Goal: Task Accomplishment & Management: Use online tool/utility

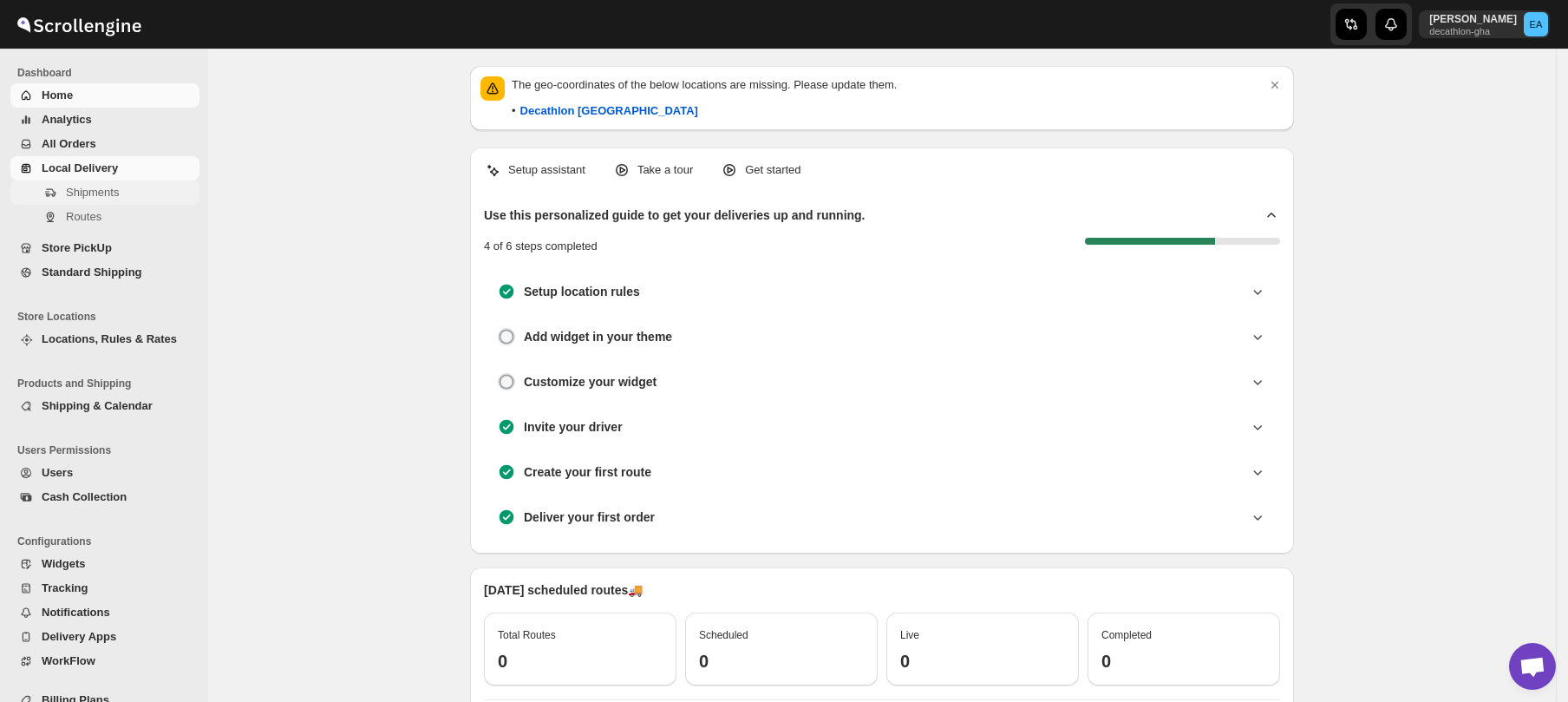
click at [102, 193] on span "Shipments" at bounding box center [93, 192] width 53 height 13
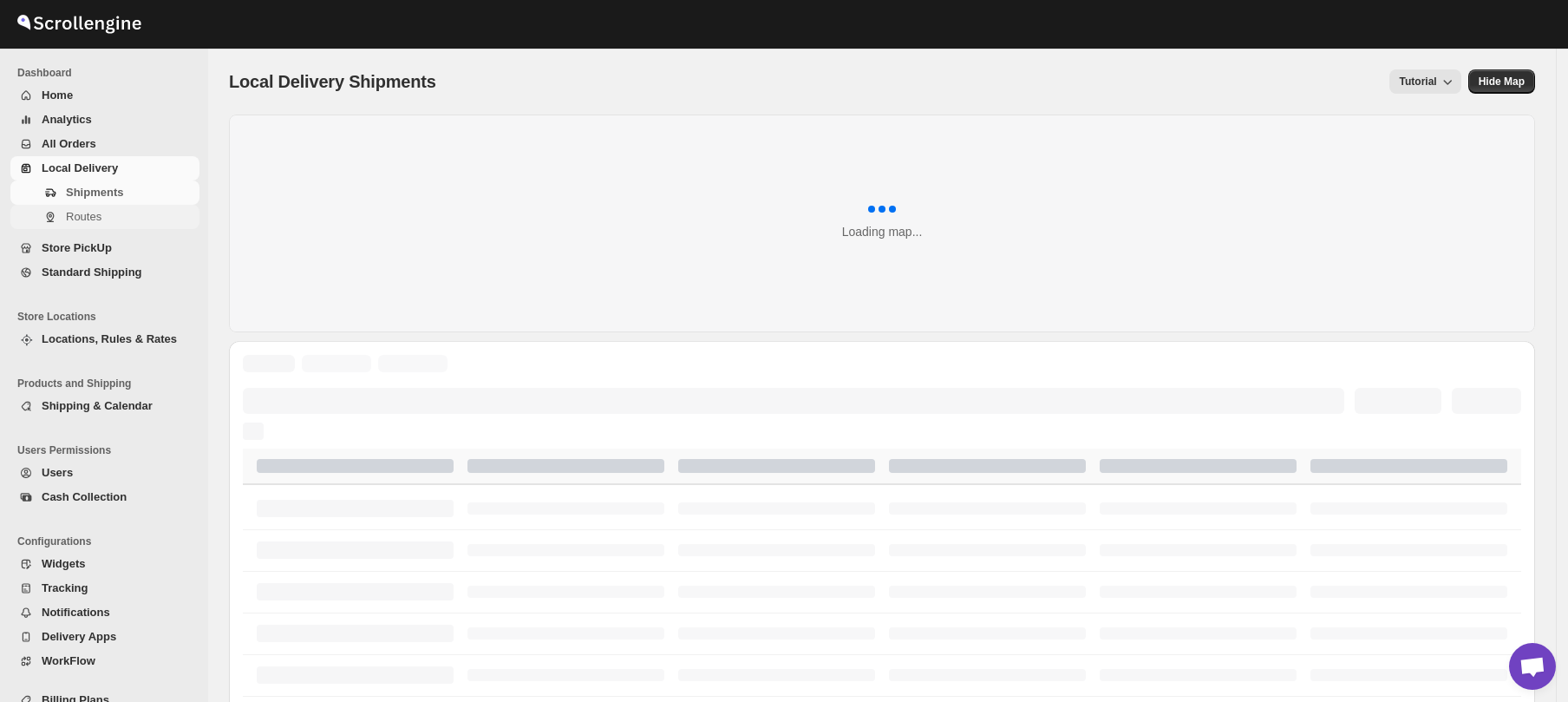
click at [95, 219] on span "Routes" at bounding box center [84, 216] width 36 height 13
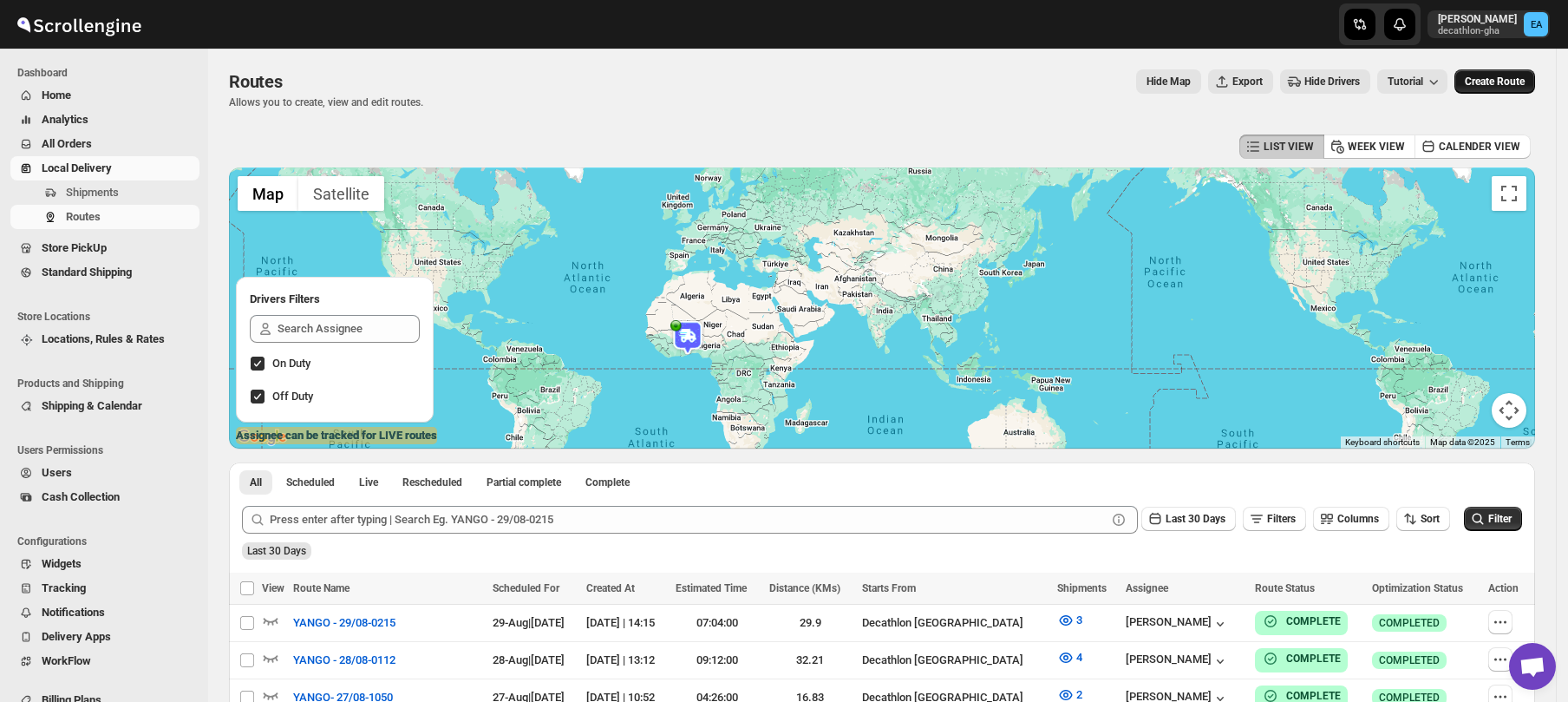
click at [1487, 79] on span "Create Route" at bounding box center [1495, 81] width 60 height 14
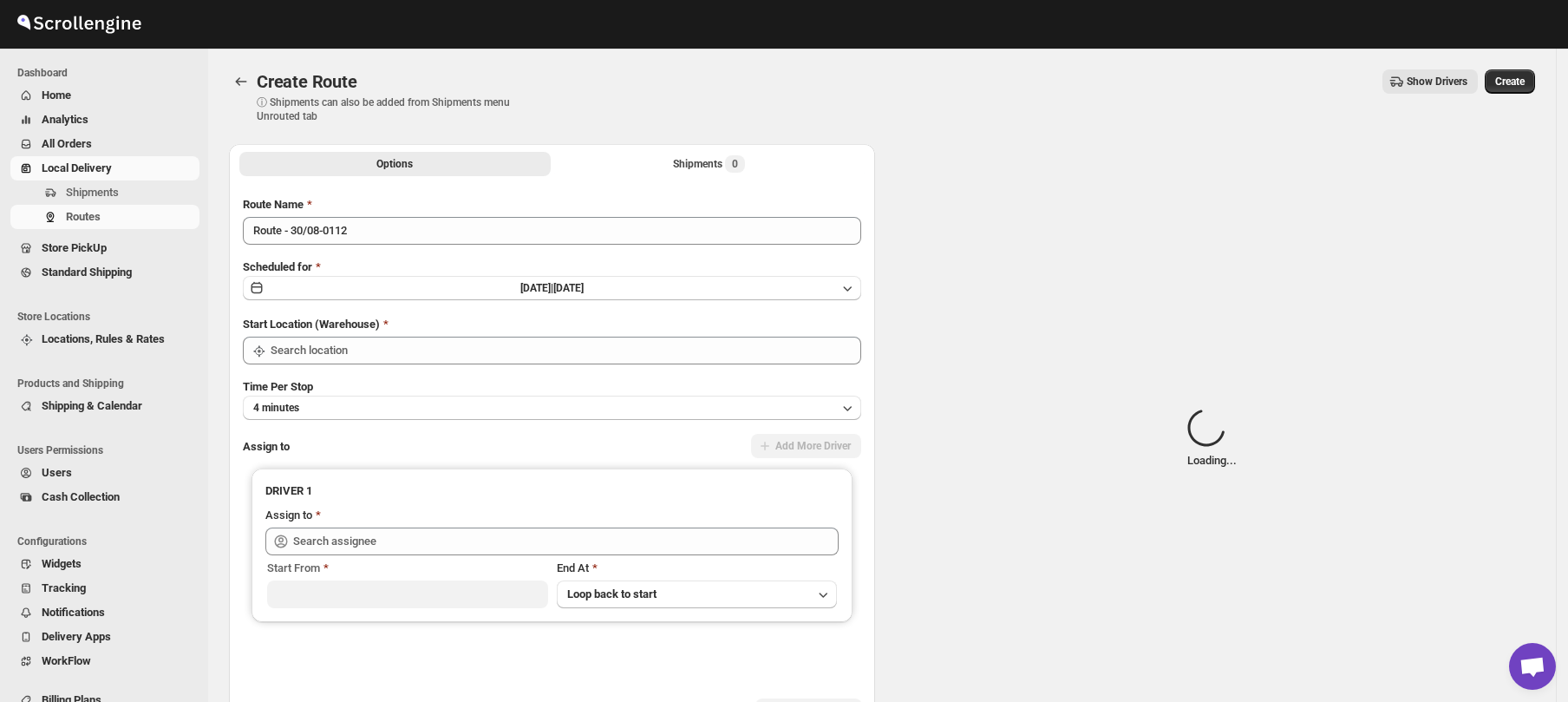
type input "Decathlon- [GEOGRAPHIC_DATA]"
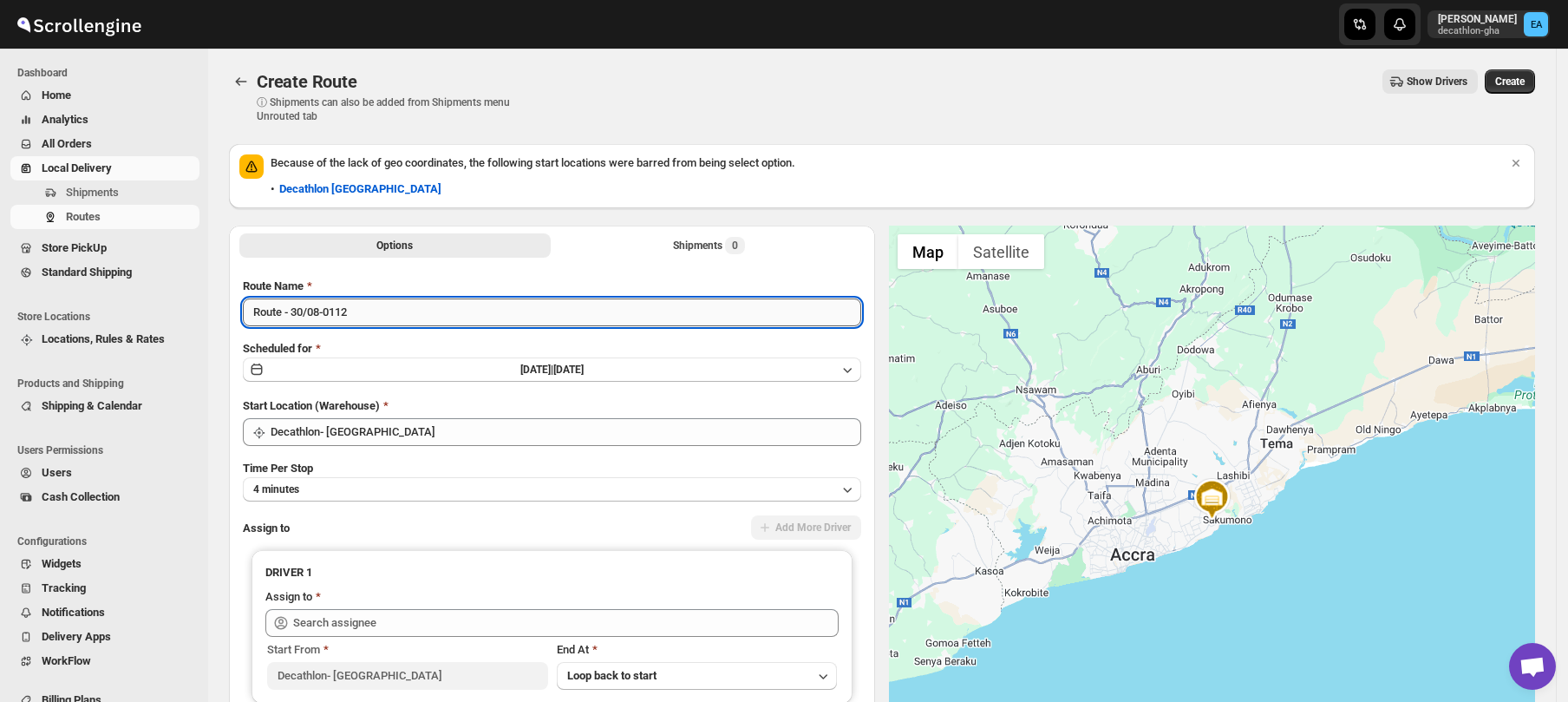
drag, startPoint x: 283, startPoint y: 314, endPoint x: 251, endPoint y: 309, distance: 32.4
click at [251, 309] on input "Route - 30/08-0112" at bounding box center [552, 313] width 618 height 28
type input "satchel delivery - 30/08-0112"
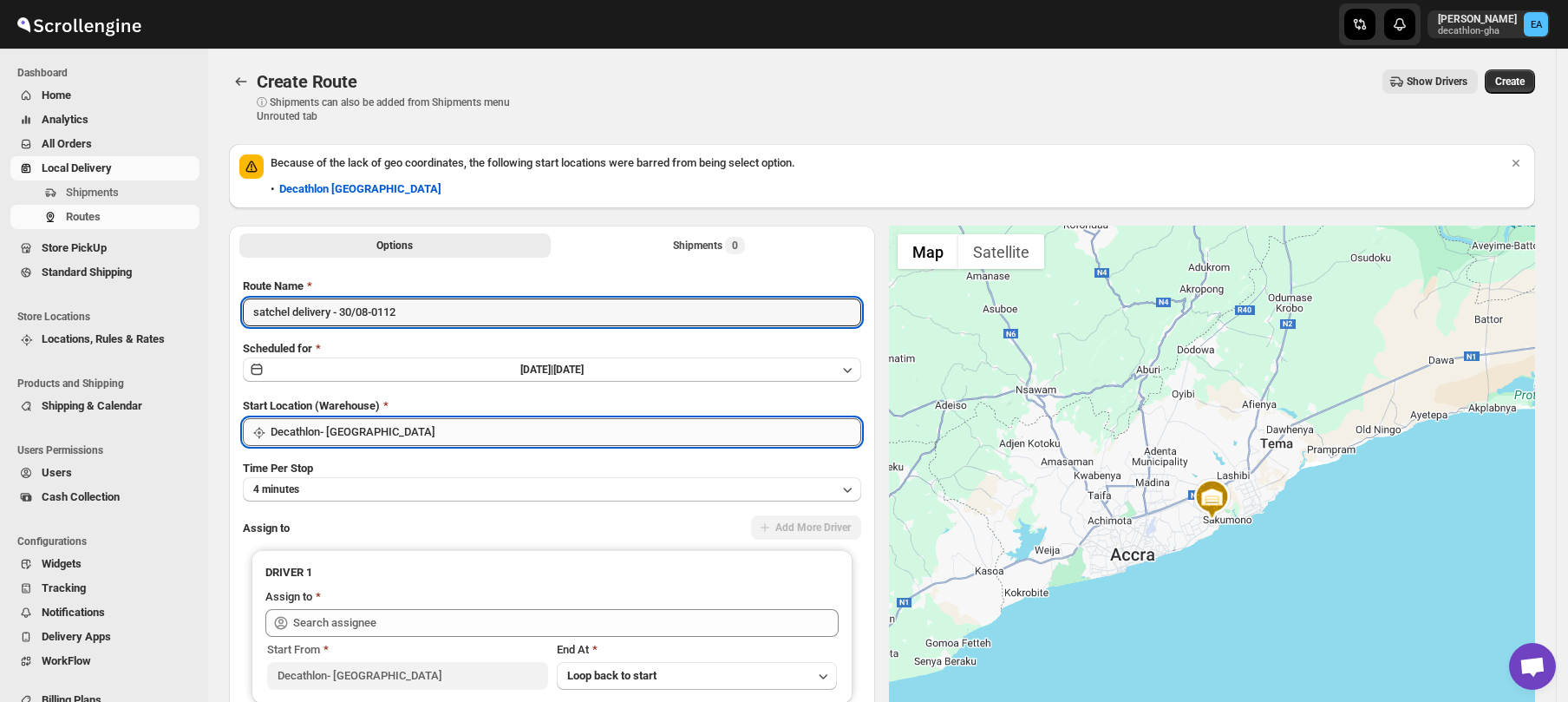
click at [311, 429] on input "Decathlon- [GEOGRAPHIC_DATA]" at bounding box center [566, 432] width 591 height 28
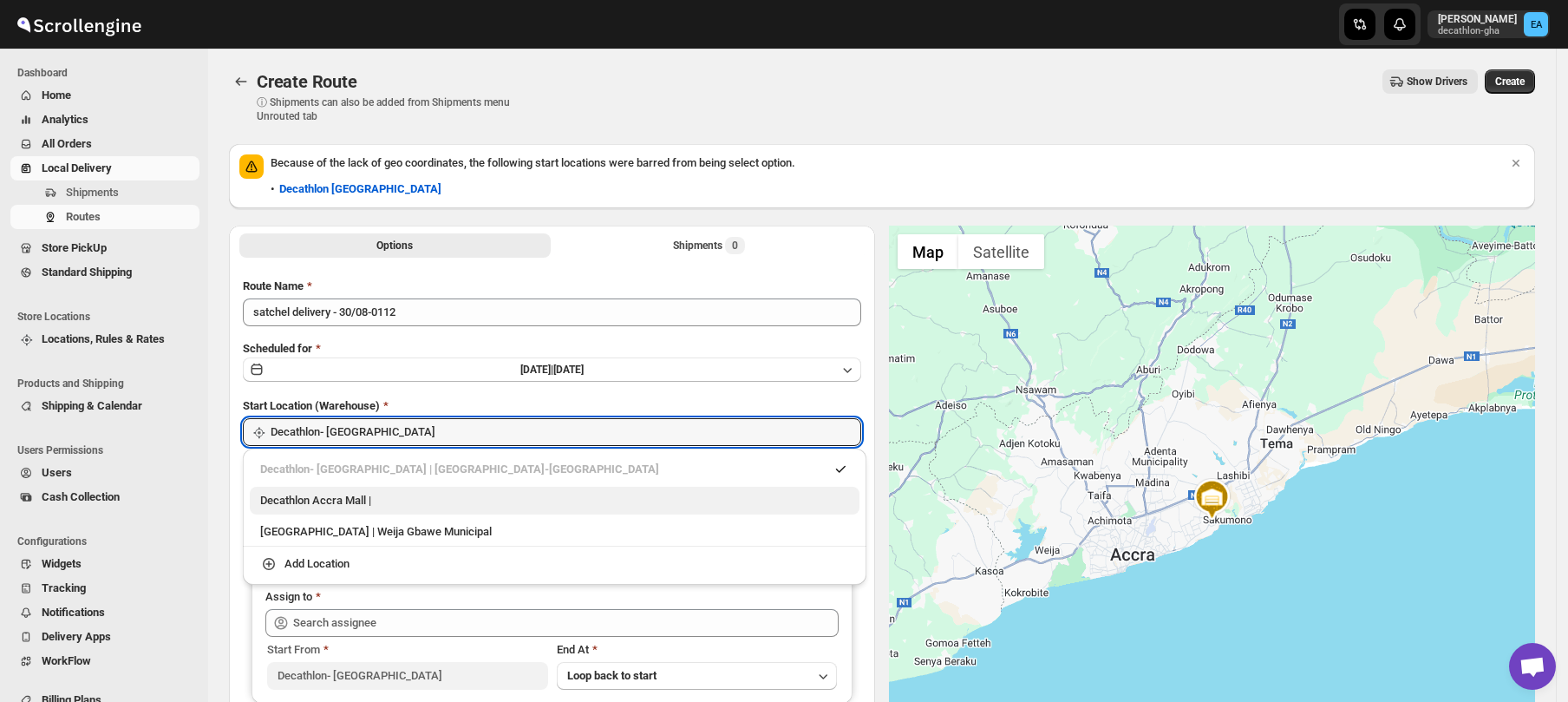
click at [296, 507] on div "Decathlon Accra Mall |" at bounding box center [554, 500] width 589 height 17
type input "Decathlon [GEOGRAPHIC_DATA]"
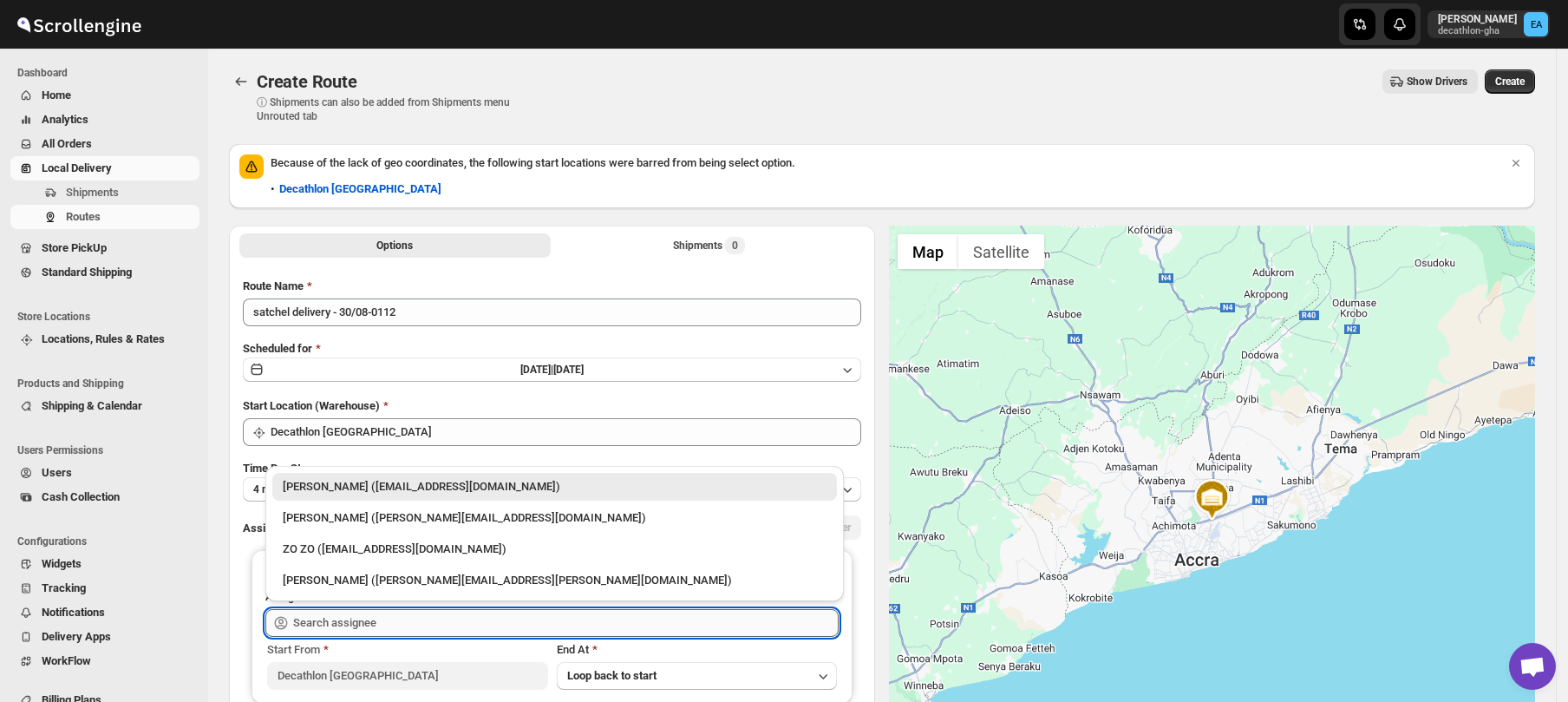
click at [309, 616] on input "text" at bounding box center [566, 623] width 546 height 28
click at [334, 518] on div "[PERSON_NAME] ([PERSON_NAME][EMAIL_ADDRESS][DOMAIN_NAME])" at bounding box center [554, 518] width 544 height 17
type input "[PERSON_NAME] ([PERSON_NAME][EMAIL_ADDRESS][DOMAIN_NAME])"
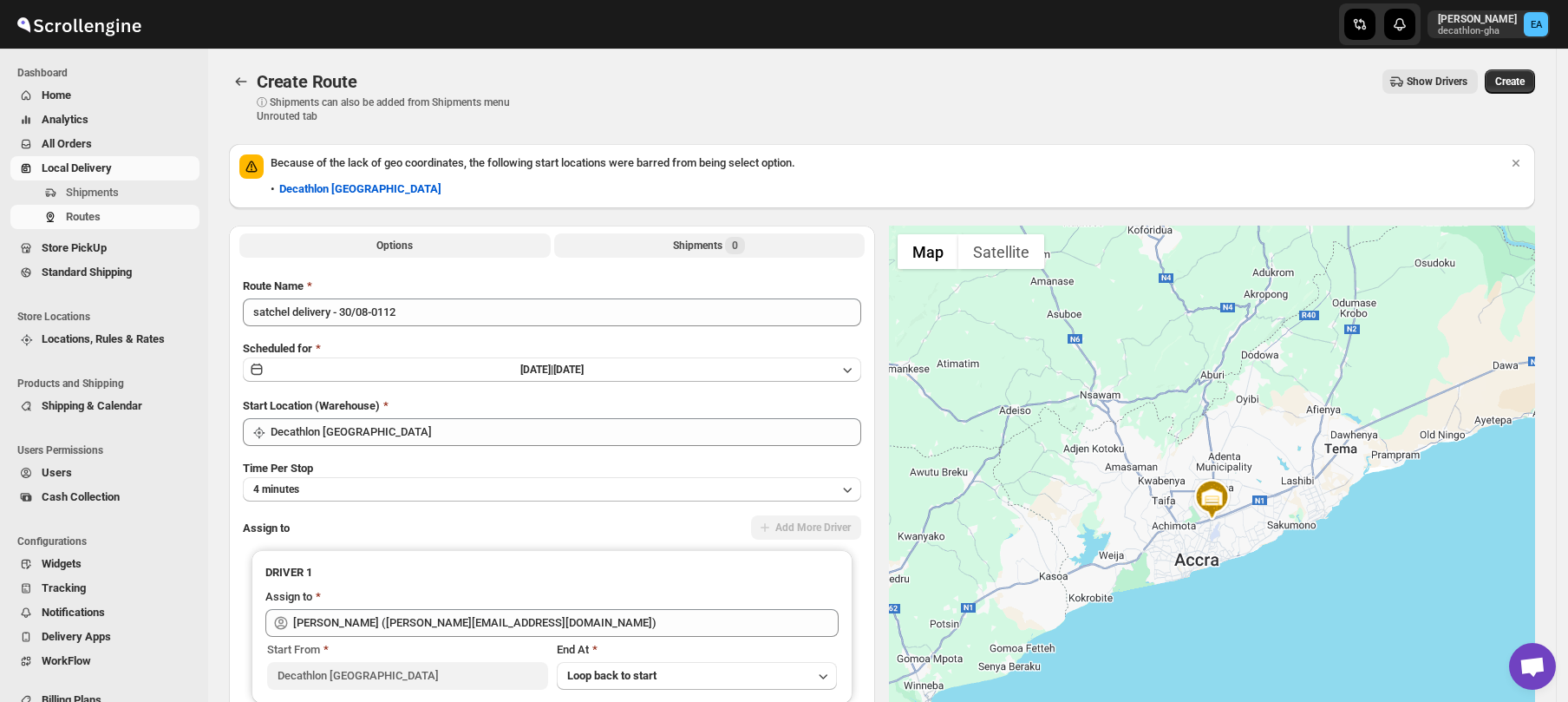
click at [732, 240] on span "0" at bounding box center [735, 245] width 20 height 17
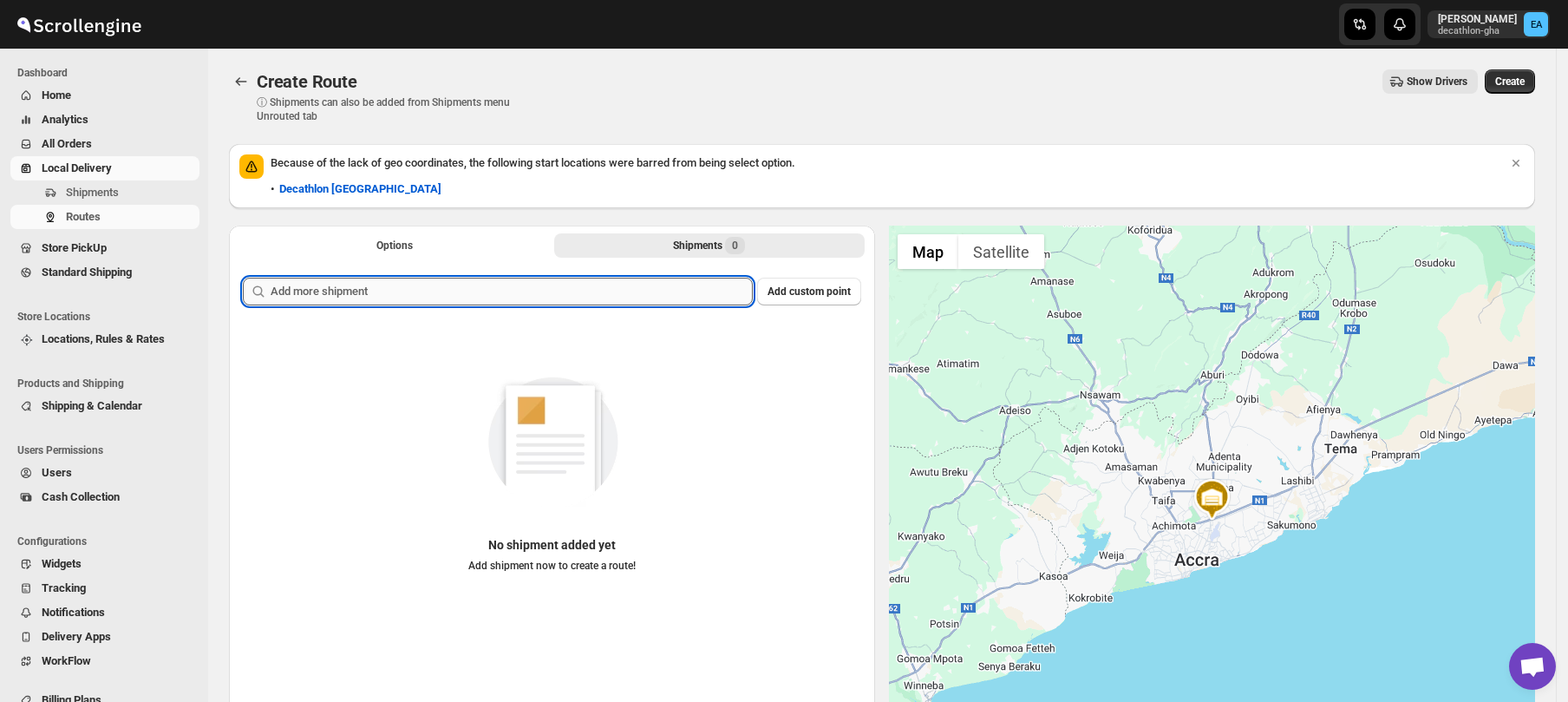
click at [595, 289] on input "text" at bounding box center [512, 292] width 482 height 28
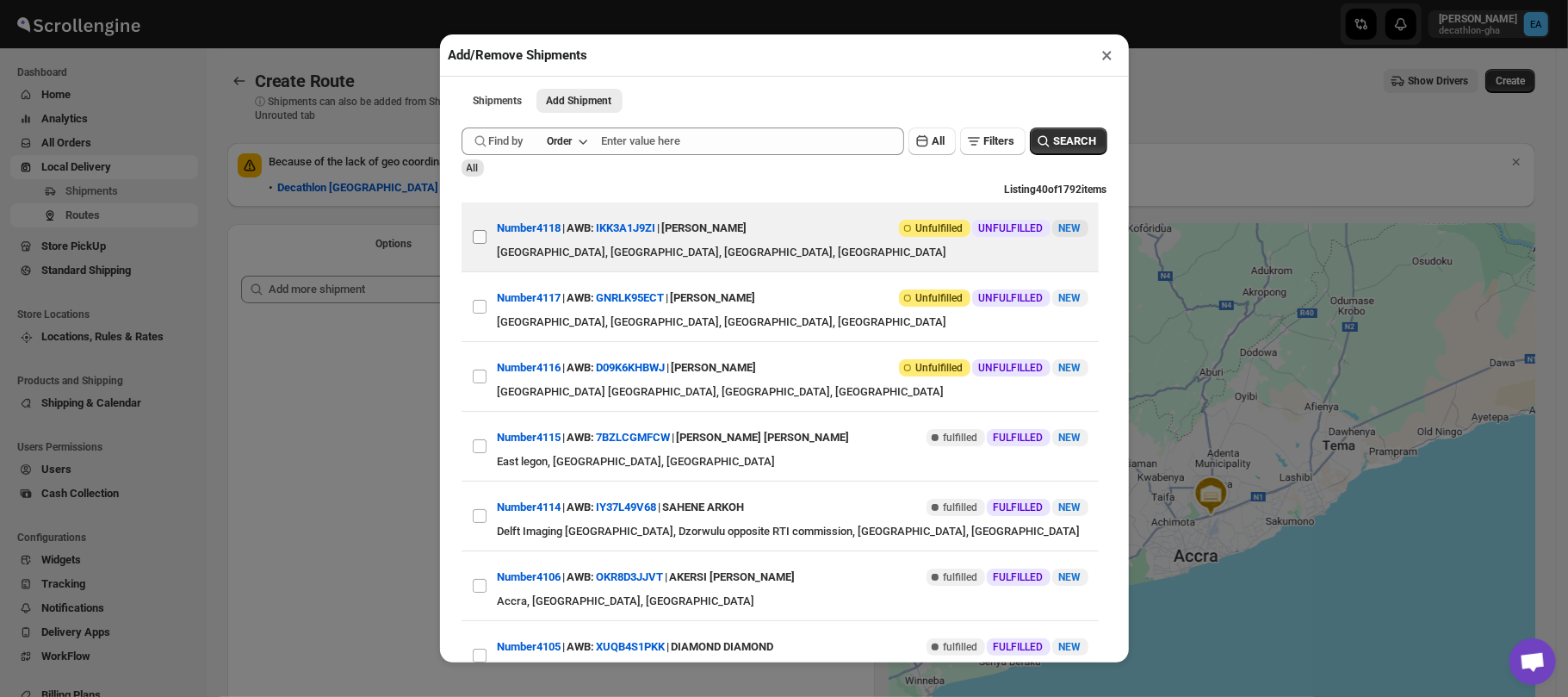
click at [476, 239] on input "View details for 68b2d7b1c0fa9a00bc70ef79" at bounding box center [479, 237] width 14 height 14
checkbox input "true"
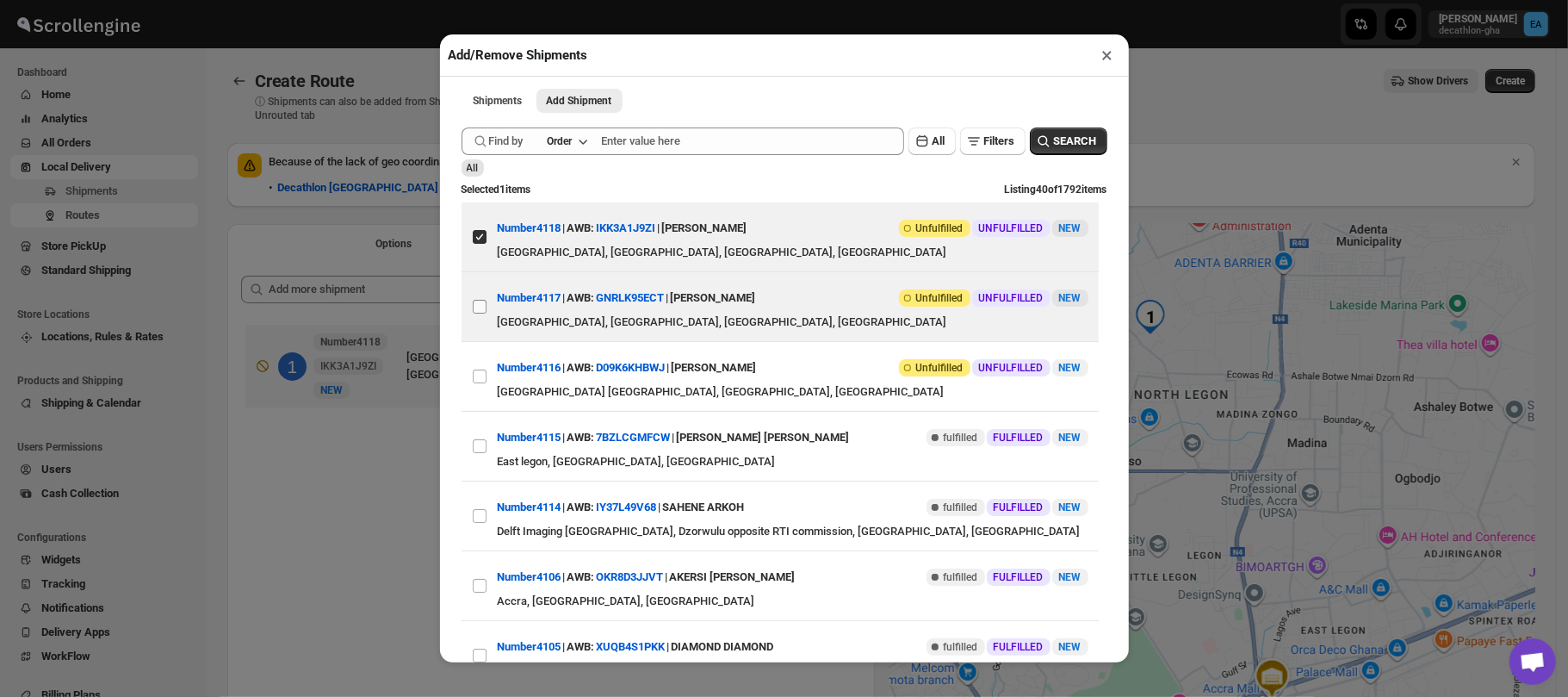
click at [477, 308] on input "View details for 68b2acf0c0fa9a00bc70ecfc" at bounding box center [479, 307] width 14 height 14
checkbox input "true"
